Goal: Navigation & Orientation: Go to known website

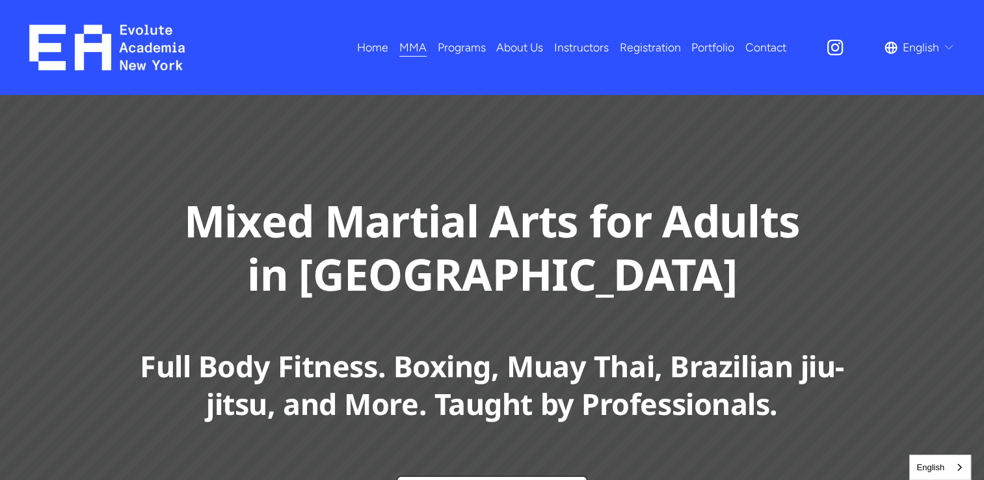
click at [836, 44] on use "Instagram" at bounding box center [836, 48] width 16 height 16
click at [378, 39] on link "Home" at bounding box center [372, 47] width 31 height 23
